Goal: Information Seeking & Learning: Learn about a topic

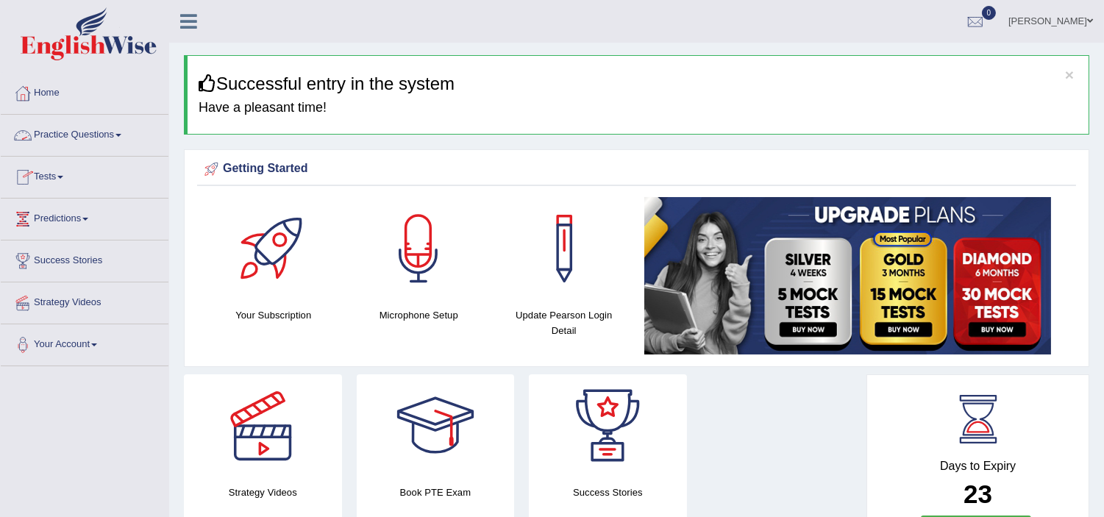
click at [107, 145] on link "Practice Questions" at bounding box center [85, 133] width 168 height 37
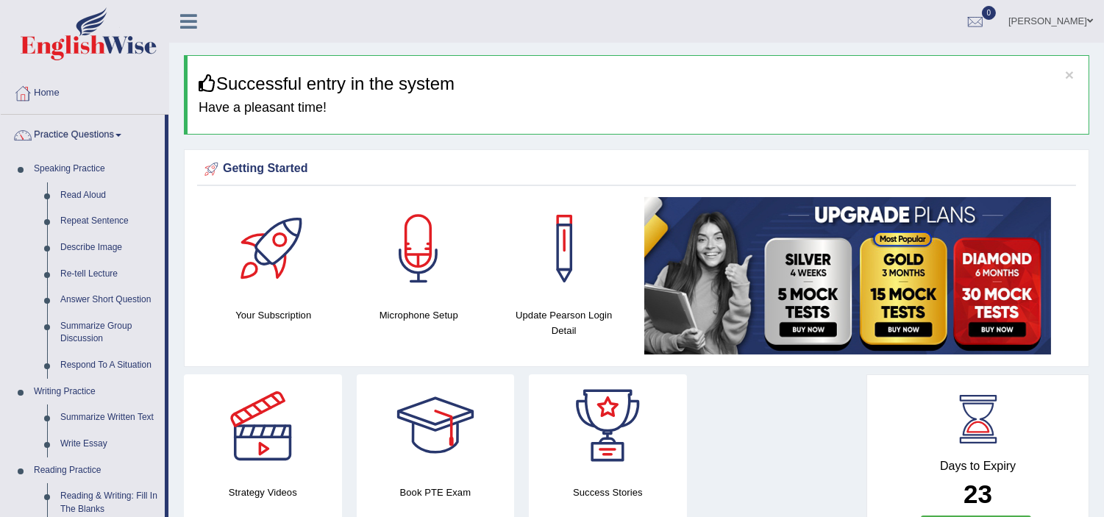
drag, startPoint x: 166, startPoint y: 314, endPoint x: 166, endPoint y: 337, distance: 22.8
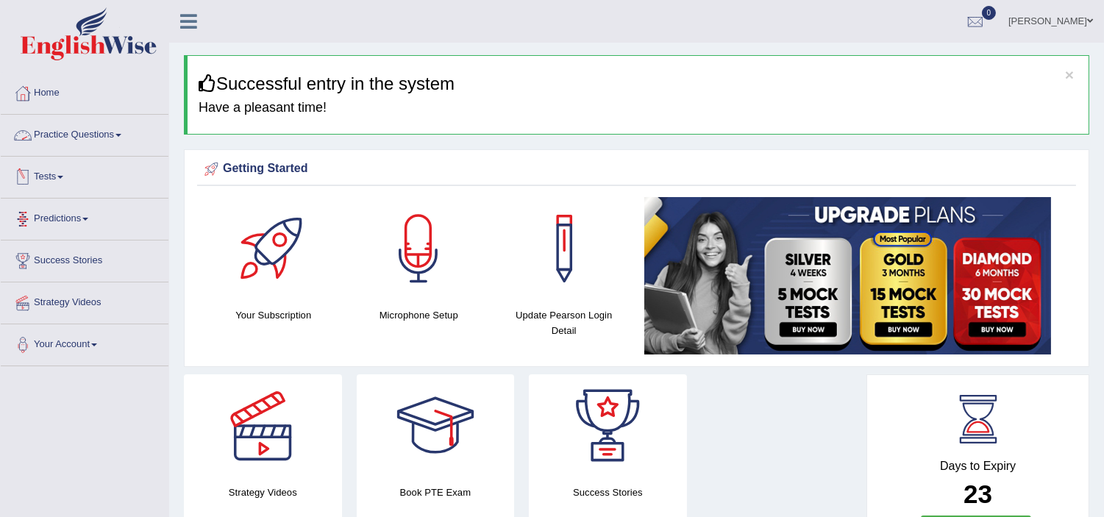
click at [113, 132] on link "Practice Questions" at bounding box center [85, 133] width 168 height 37
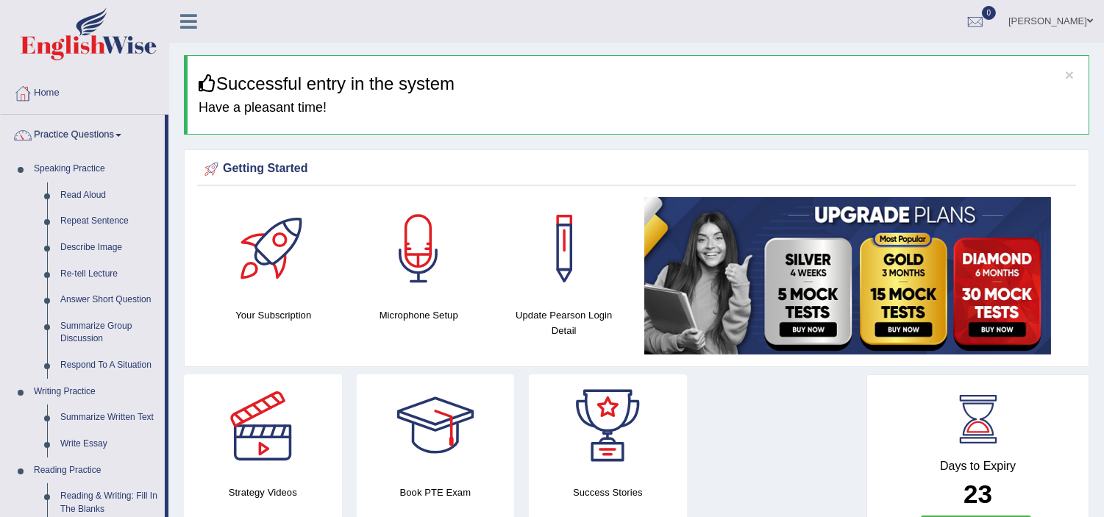
drag, startPoint x: 165, startPoint y: 280, endPoint x: 166, endPoint y: 313, distance: 33.9
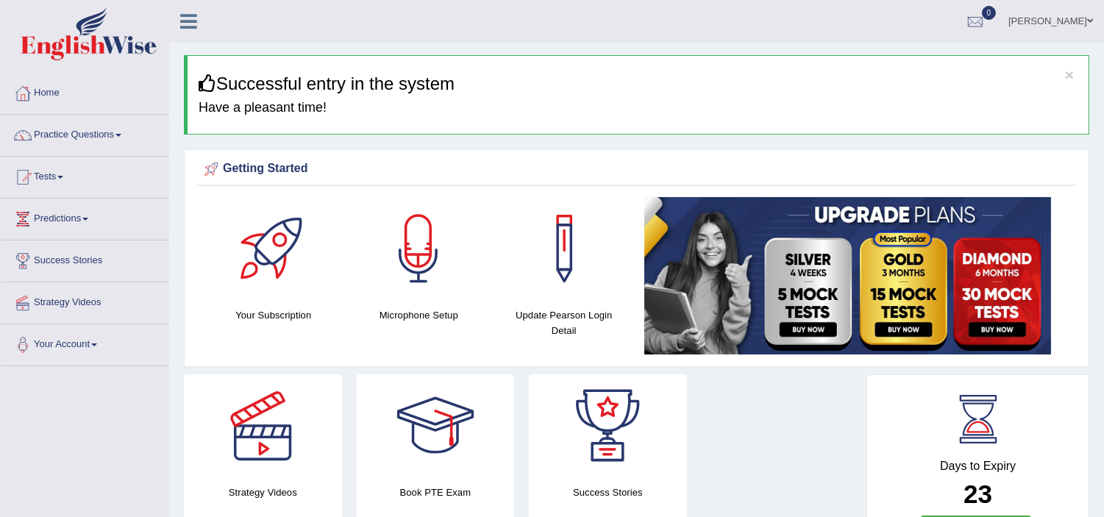
click at [99, 143] on link "Practice Questions" at bounding box center [85, 133] width 168 height 37
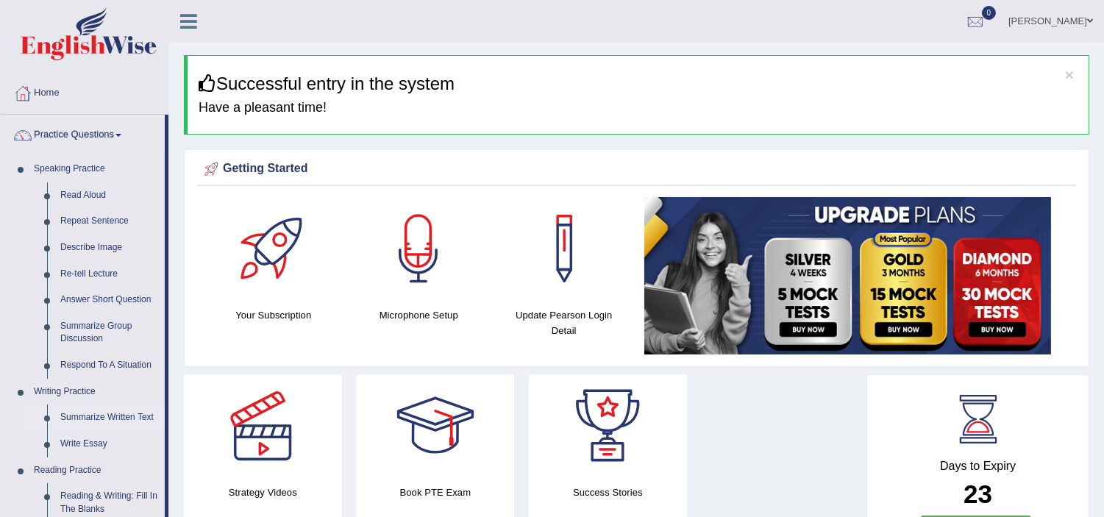
click at [106, 414] on link "Summarize Written Text" at bounding box center [109, 418] width 111 height 26
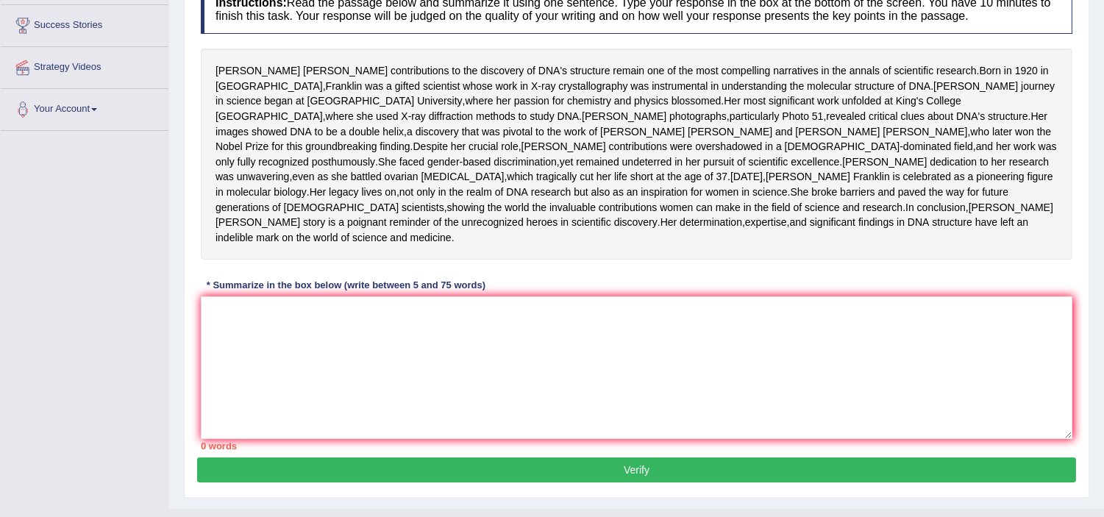
scroll to position [239, 0]
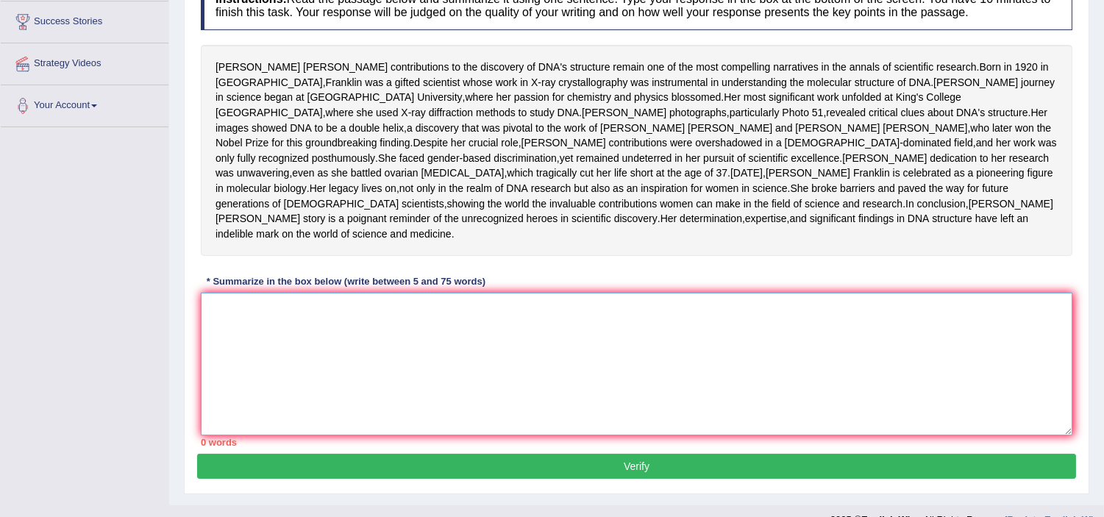
click at [319, 382] on textarea at bounding box center [637, 364] width 872 height 143
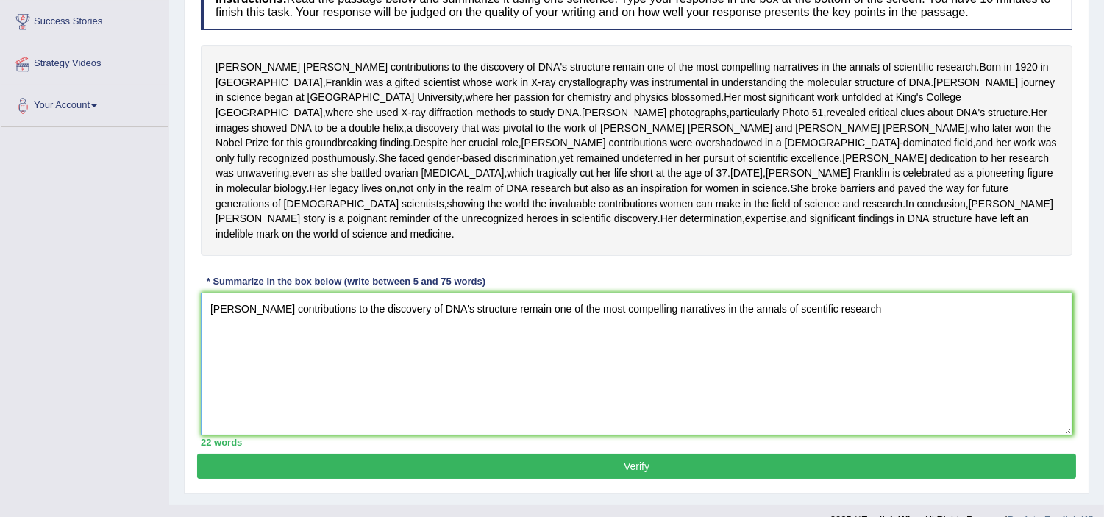
click at [814, 380] on textarea "Rosalind Franklin's contributions to the discovery of DNA's structure remain on…" at bounding box center [637, 364] width 872 height 143
click at [887, 382] on textarea "Rosalind Franklin's contributions to the discovery of DNA's structure remain on…" at bounding box center [637, 364] width 872 height 143
click at [1033, 384] on textarea "Rosalind Franklin's contributions to the discovery of DNA's structure remain on…" at bounding box center [637, 364] width 872 height 143
drag, startPoint x: 302, startPoint y: 408, endPoint x: 912, endPoint y: 393, distance: 610.7
click at [912, 393] on textarea "Rosalind Franklin's contributions to the discovery of DNA's structure remain on…" at bounding box center [637, 364] width 872 height 143
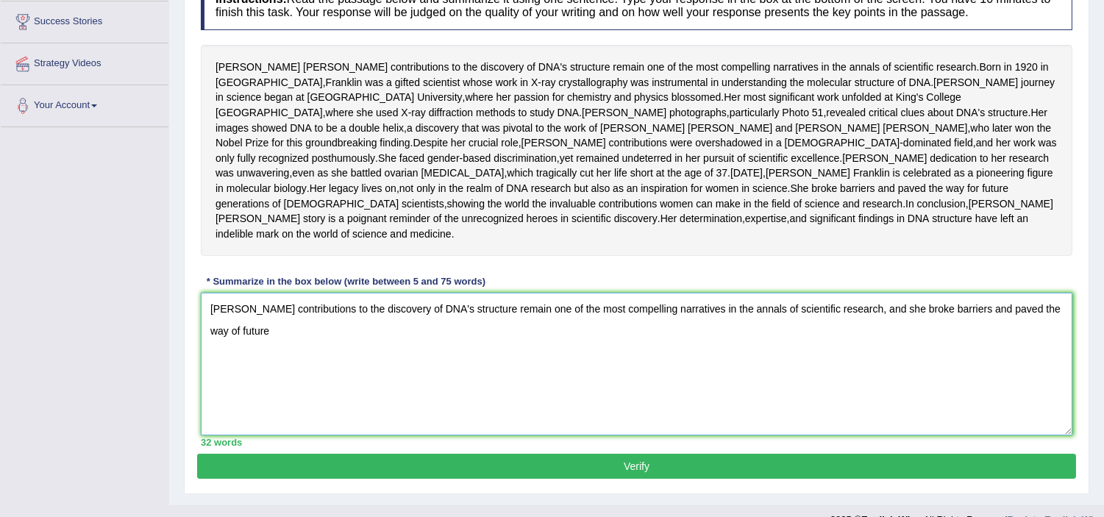
drag, startPoint x: 913, startPoint y: 386, endPoint x: 1019, endPoint y: 469, distance: 134.8
click at [1019, 435] on textarea "Rosalind Franklin's contributions to the discovery of DNA's structure remain on…" at bounding box center [637, 364] width 872 height 143
click at [910, 391] on textarea "Rosalind Franklin's contributions to the discovery of DNA's structure remain on…" at bounding box center [637, 364] width 872 height 143
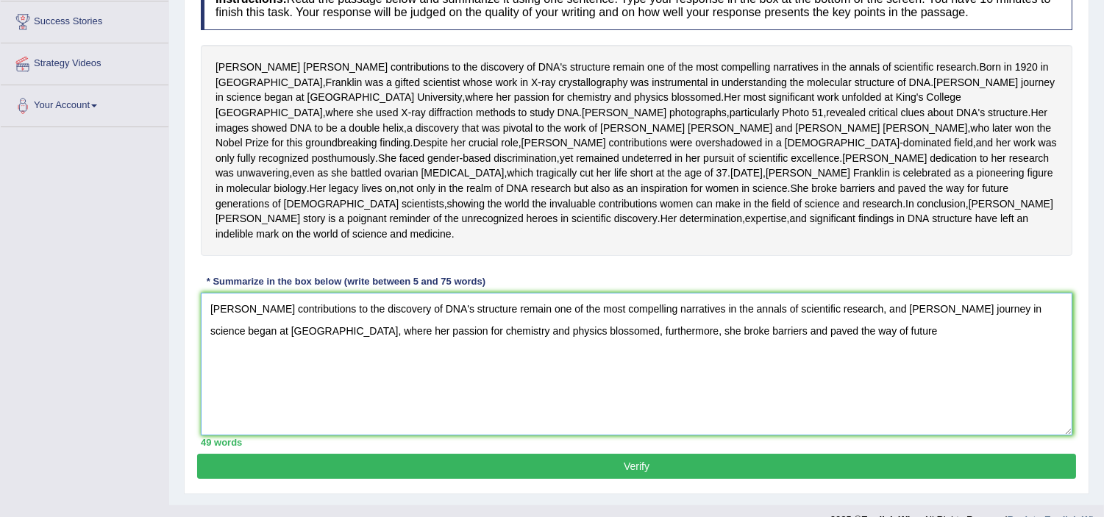
click at [892, 402] on textarea "Rosalind Franklin's contributions to the discovery of DNA's structure remain on…" at bounding box center [637, 364] width 872 height 143
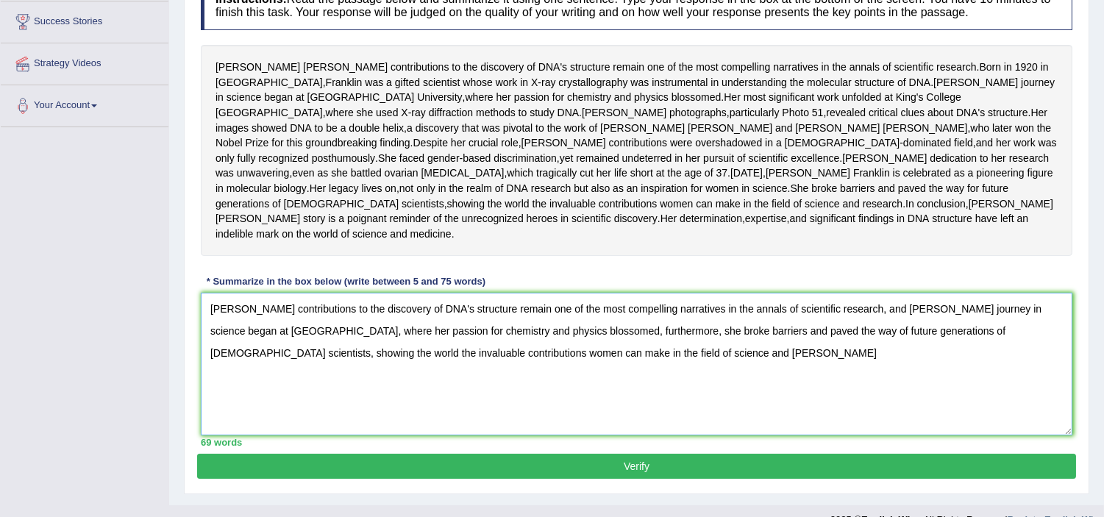
scroll to position [284, 0]
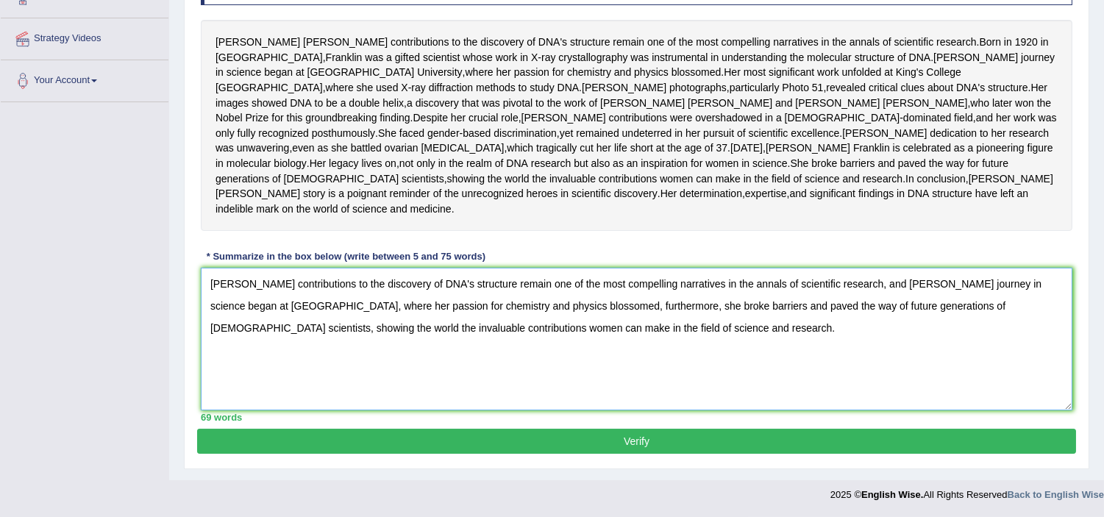
type textarea "Rosalind Franklin's contributions to the discovery of DNA's structure remain on…"
click at [616, 454] on button "Verify" at bounding box center [636, 441] width 879 height 25
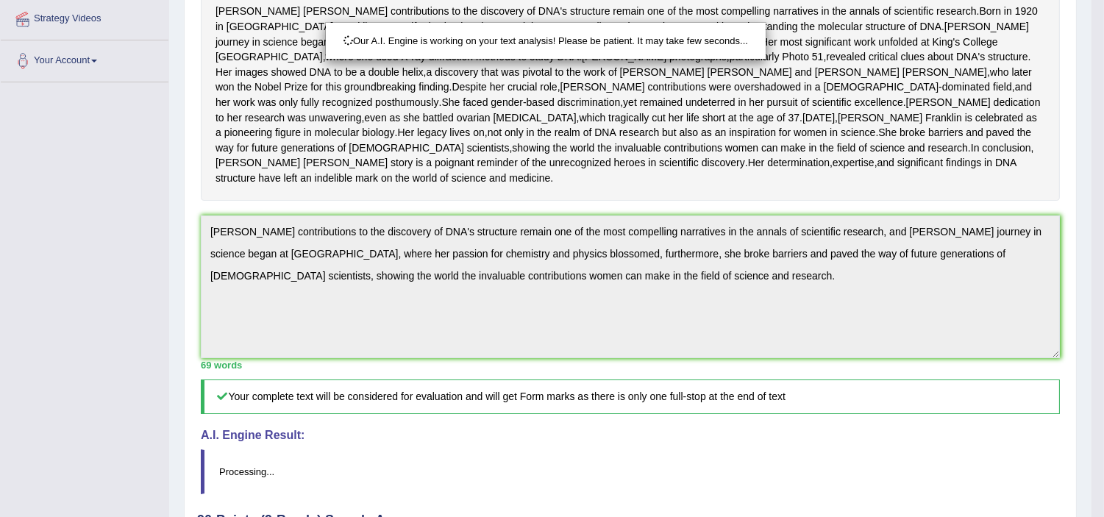
scroll to position [351, 0]
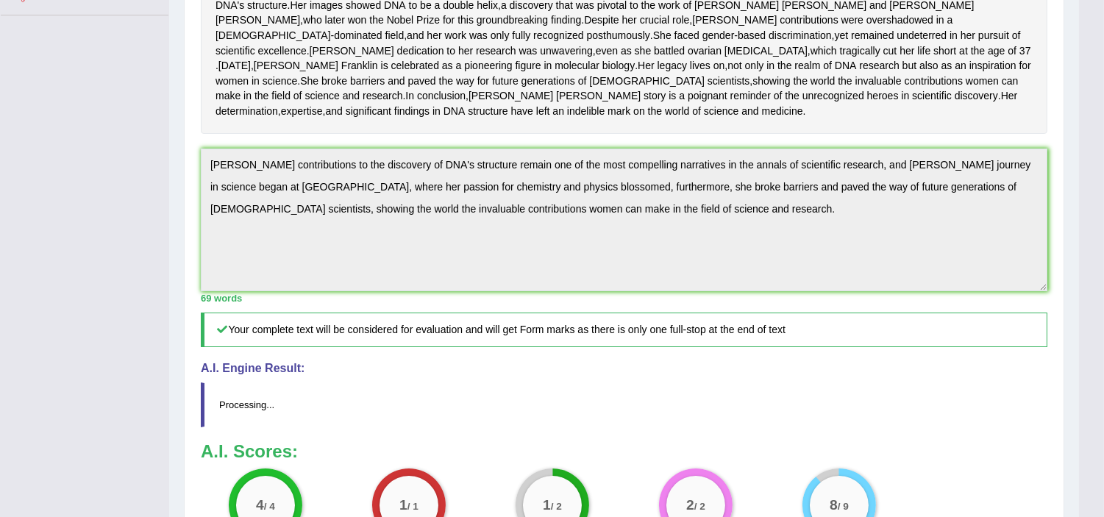
drag, startPoint x: 1115, startPoint y: 177, endPoint x: 1115, endPoint y: 341, distance: 164.0
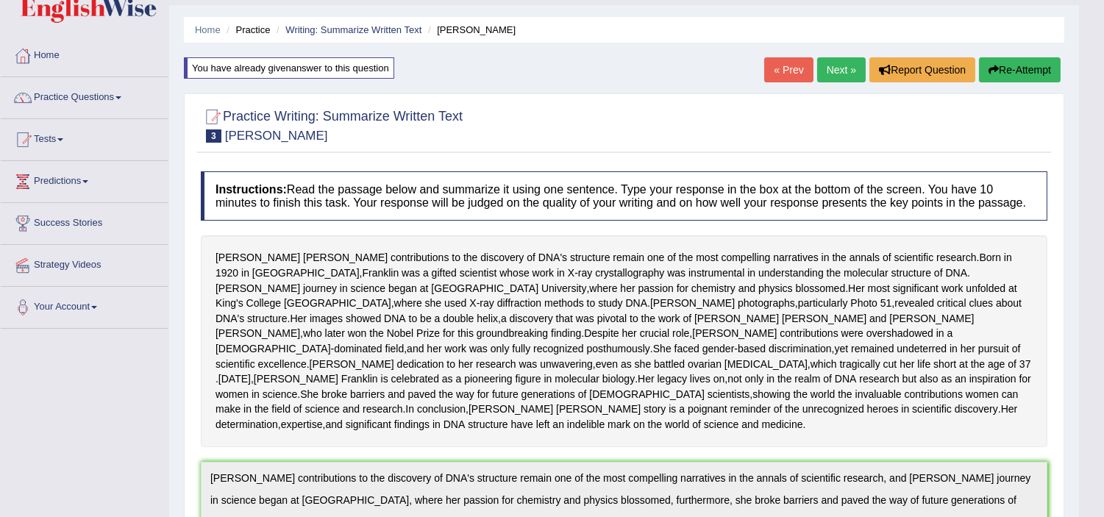
scroll to position [35, 0]
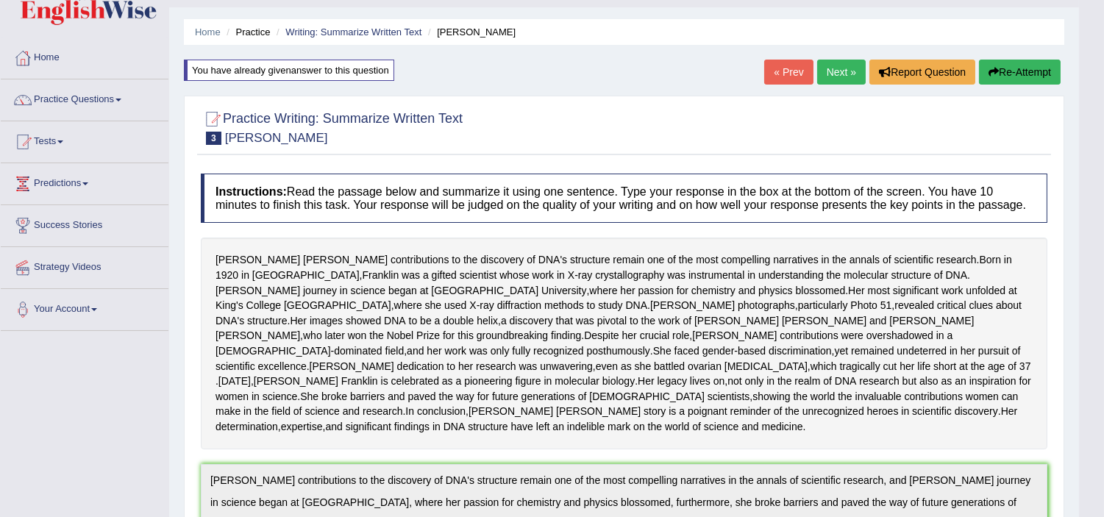
click at [833, 76] on link "Next »" at bounding box center [841, 72] width 49 height 25
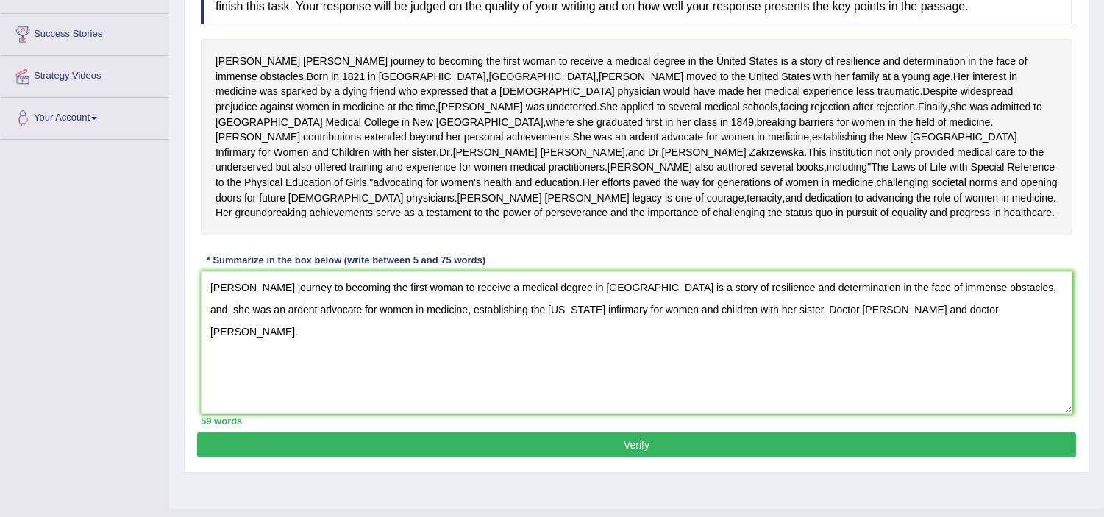
scroll to position [244, 0]
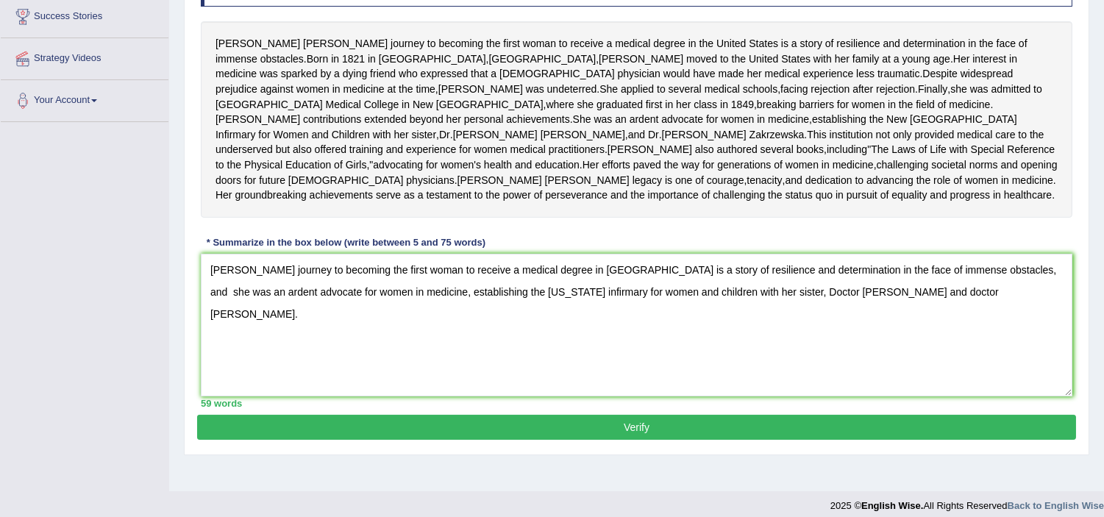
drag, startPoint x: 787, startPoint y: 371, endPoint x: 1035, endPoint y: 382, distance: 248.1
click at [1035, 382] on textarea "Elizabeth blackwell's journey to becoming the first woman to receive a medical …" at bounding box center [637, 325] width 872 height 143
type textarea "Elizabeth blackwell's journey to becoming the first woman to receive a medical …"
click at [518, 440] on button "Verify" at bounding box center [636, 427] width 879 height 25
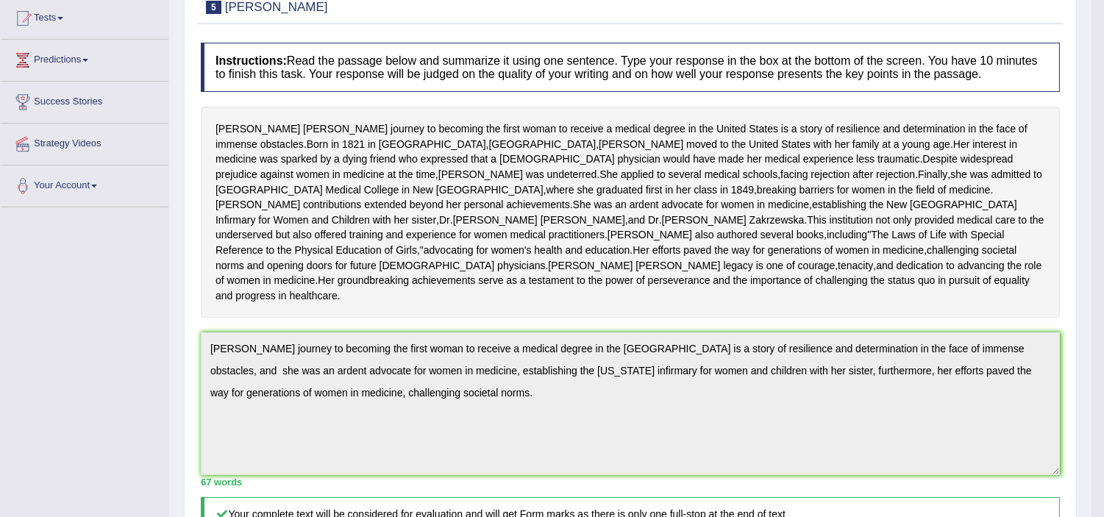
scroll to position [9, 0]
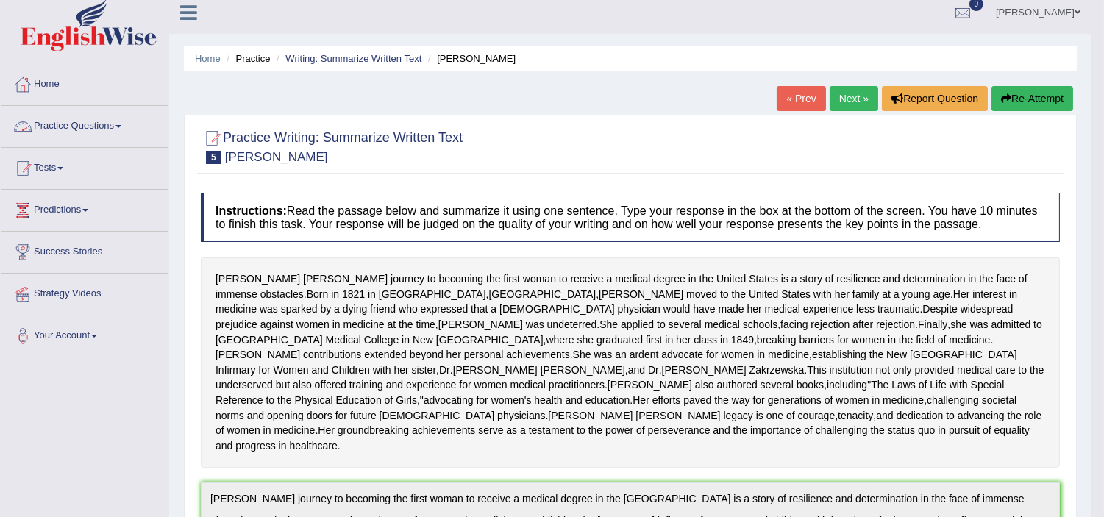
click at [100, 127] on link "Practice Questions" at bounding box center [85, 124] width 168 height 37
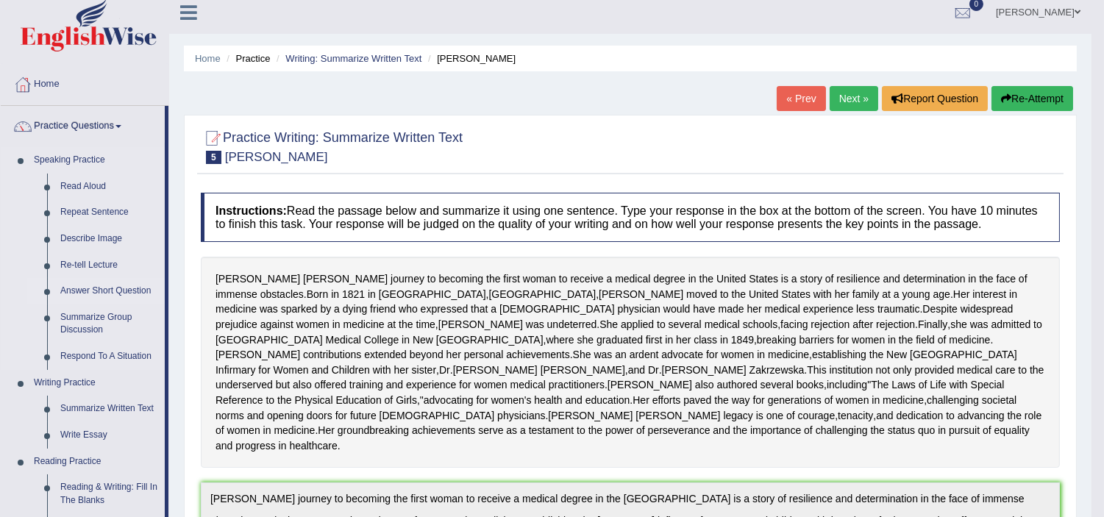
click at [167, 288] on li "Practice Questions Speaking Practice Read Aloud Repeat Sentence Describe Image …" at bounding box center [85, 520] width 168 height 828
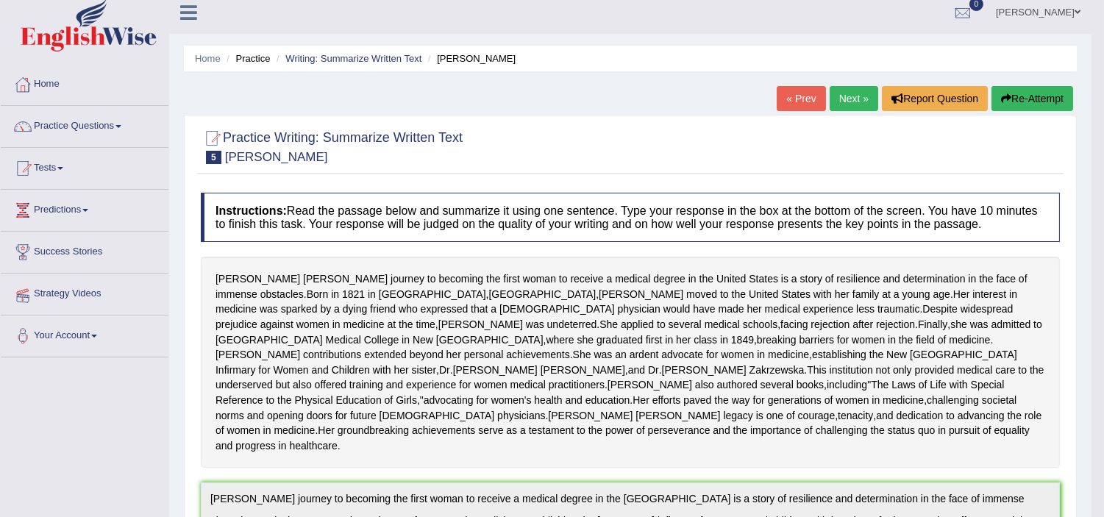
click at [167, 288] on link "Strategy Videos" at bounding box center [85, 292] width 168 height 37
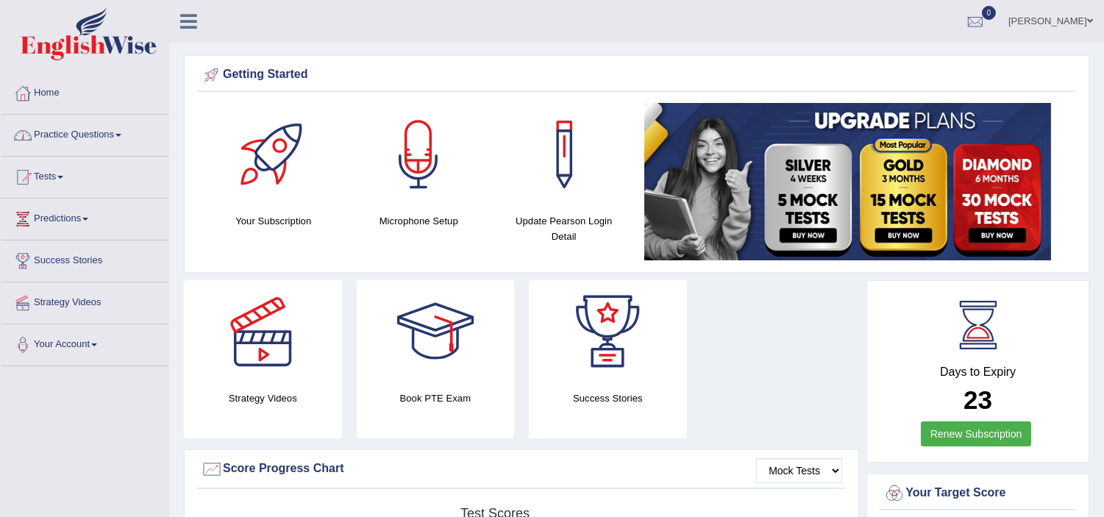
click at [99, 136] on link "Practice Questions" at bounding box center [85, 133] width 168 height 37
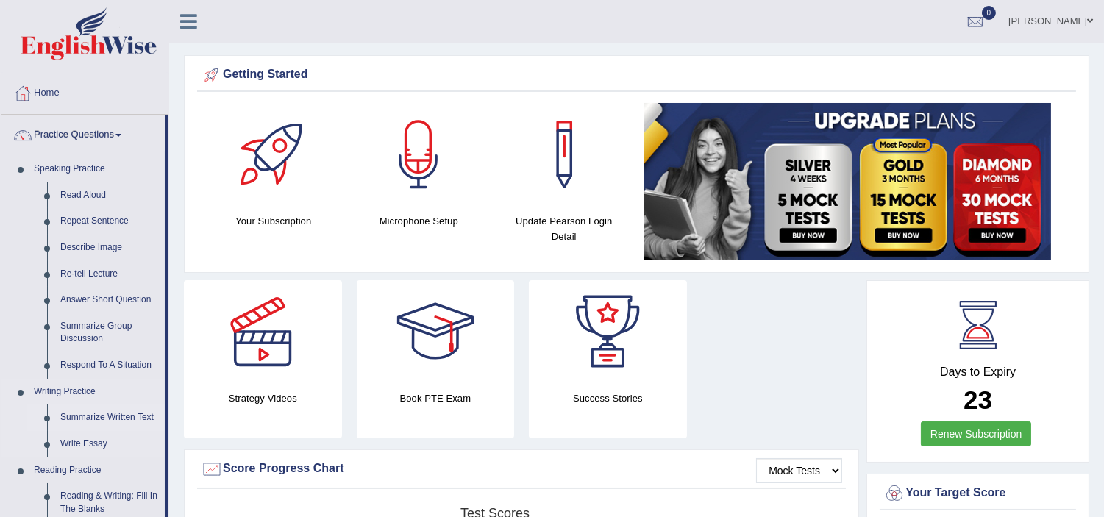
drag, startPoint x: 165, startPoint y: 344, endPoint x: 166, endPoint y: 424, distance: 79.4
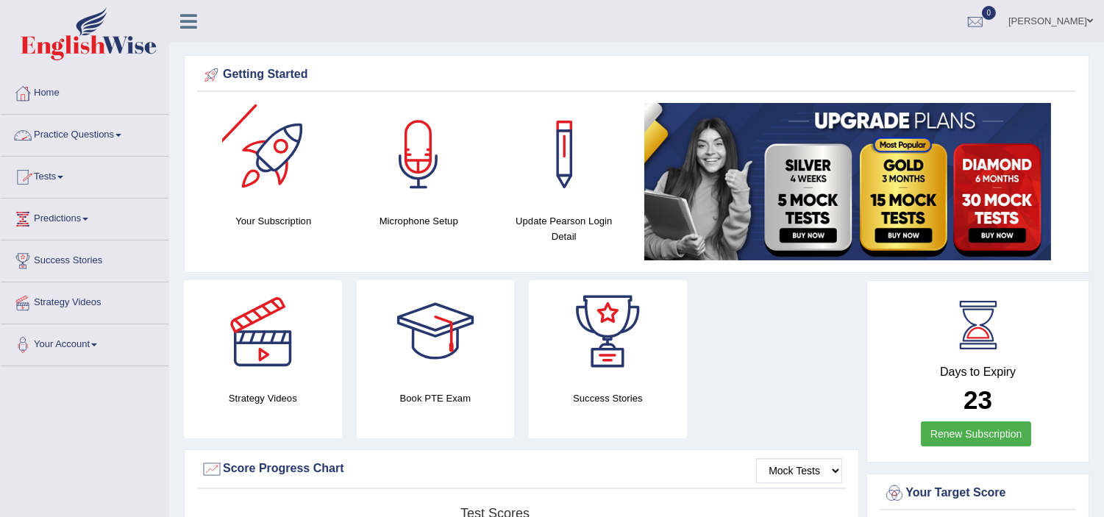
click at [127, 143] on link "Practice Questions" at bounding box center [85, 133] width 168 height 37
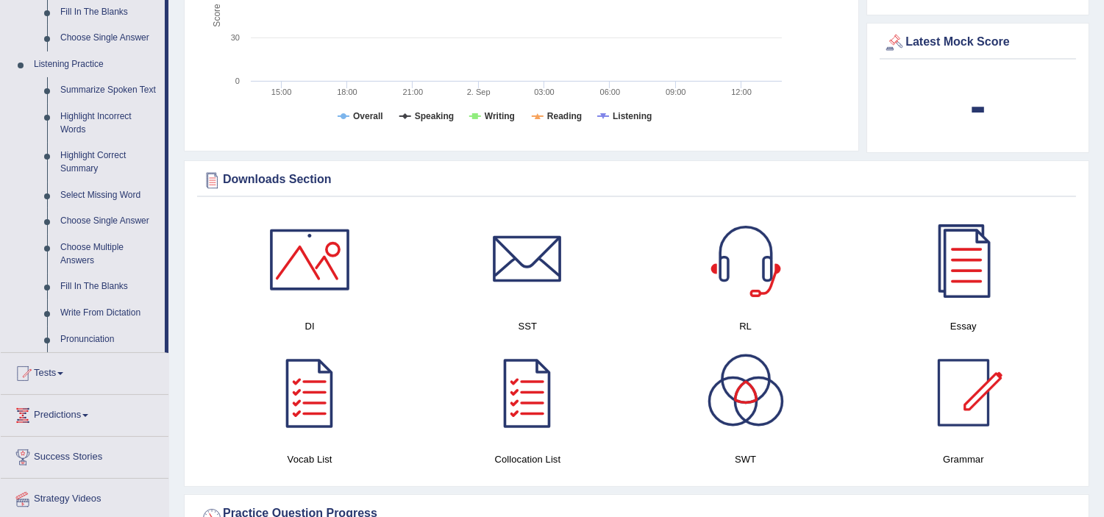
scroll to position [568, 0]
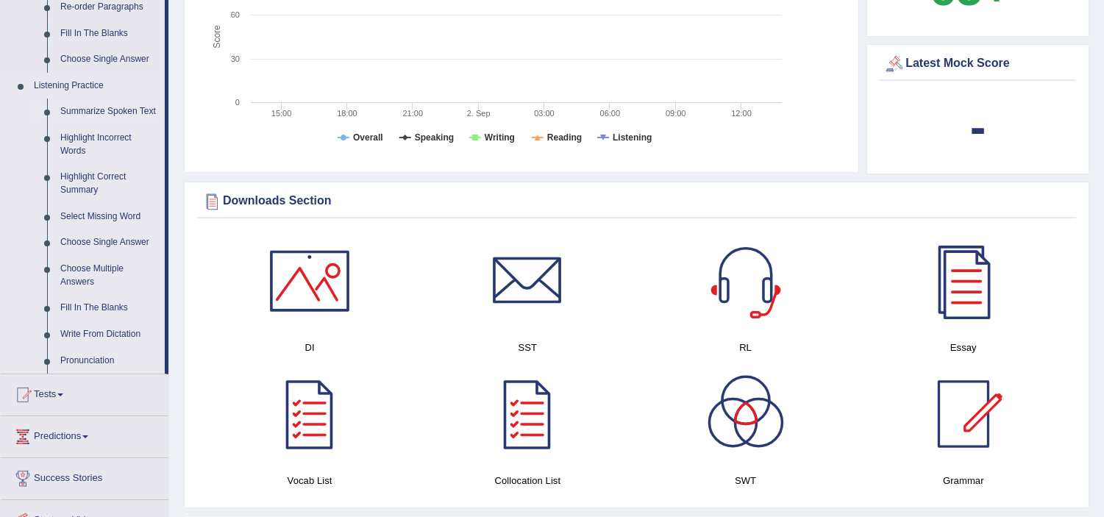
click at [127, 113] on link "Summarize Spoken Text" at bounding box center [109, 112] width 111 height 26
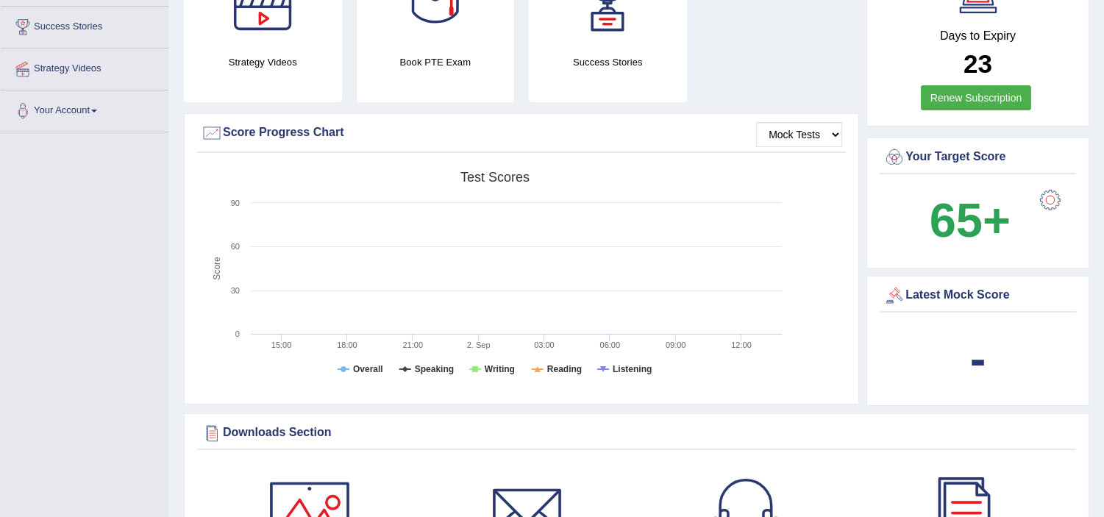
scroll to position [1021, 0]
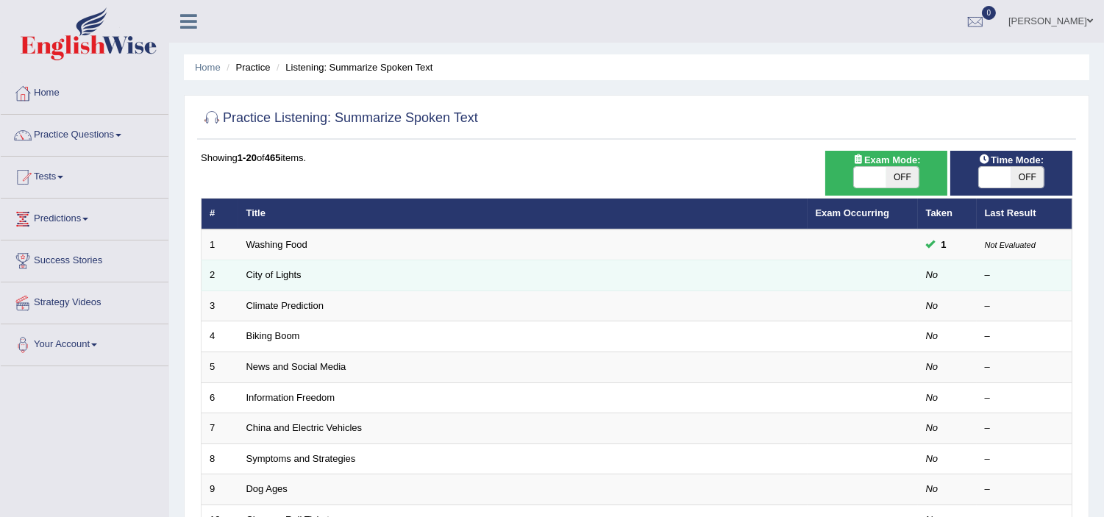
click at [291, 267] on td "City of Lights" at bounding box center [522, 275] width 569 height 31
click at [291, 273] on link "City of Lights" at bounding box center [273, 274] width 55 height 11
